Goal: Find specific page/section: Find specific page/section

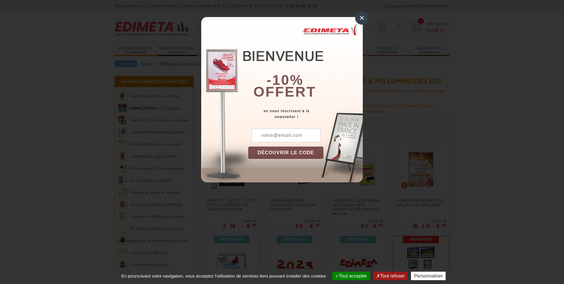
click at [360, 17] on div "×" at bounding box center [362, 18] width 14 height 14
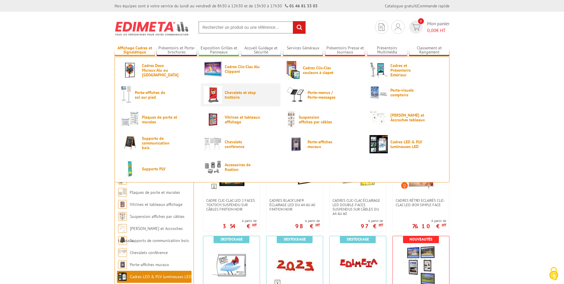
click at [224, 93] on link "Chevalets et stop trottoirs" at bounding box center [240, 95] width 73 height 18
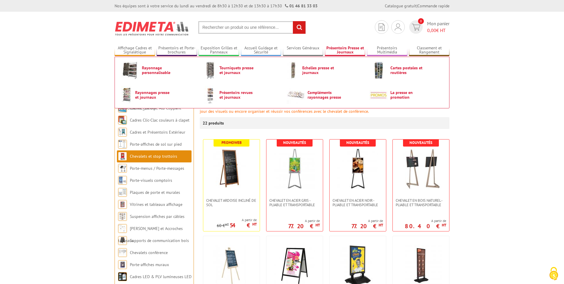
click at [347, 49] on link "Présentoirs Presse et Journaux" at bounding box center [345, 51] width 41 height 10
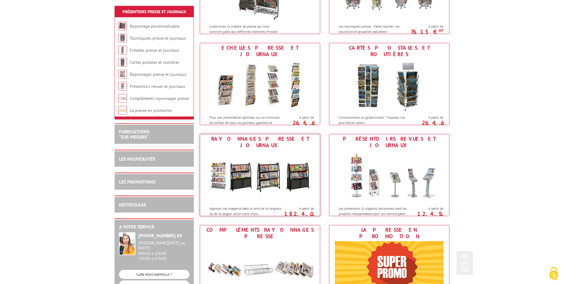
scroll to position [150, 0]
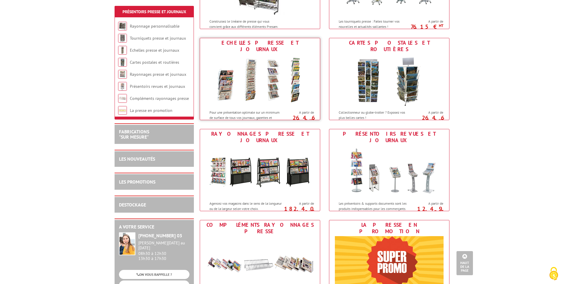
click at [297, 76] on img at bounding box center [260, 80] width 109 height 53
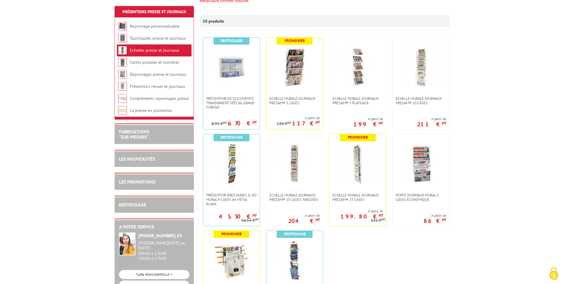
scroll to position [120, 0]
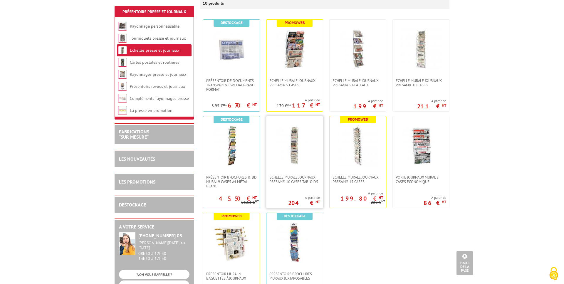
click at [301, 147] on img at bounding box center [294, 145] width 41 height 41
